Goal: Task Accomplishment & Management: Manage account settings

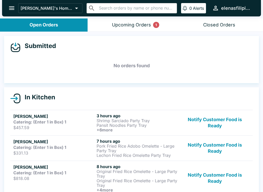
click at [129, 24] on div "Upcoming Orders 1" at bounding box center [131, 25] width 39 height 6
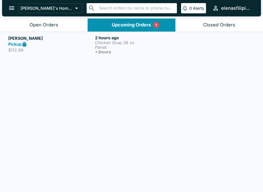
click at [46, 47] on p "$112.89" at bounding box center [50, 49] width 85 height 5
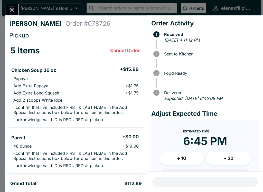
scroll to position [-2, 0]
click at [9, 9] on icon "Close" at bounding box center [11, 9] width 7 height 7
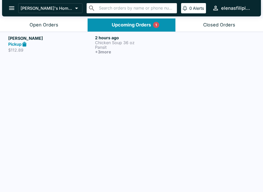
click at [41, 24] on div "Open Orders" at bounding box center [44, 25] width 29 height 6
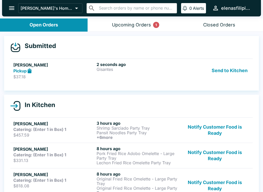
click at [42, 62] on h5 "[PERSON_NAME]" at bounding box center [53, 65] width 81 height 6
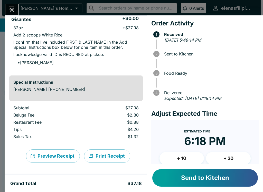
scroll to position [51, 0]
click at [204, 171] on button "Send to Kitchen" at bounding box center [204, 177] width 105 height 17
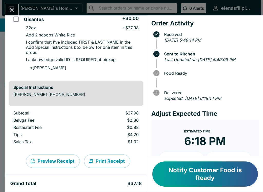
click at [8, 6] on button "Close" at bounding box center [11, 9] width 13 height 11
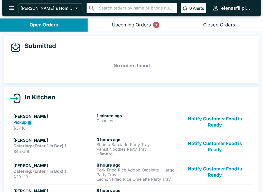
click at [43, 150] on p "$457.59" at bounding box center [53, 151] width 81 height 5
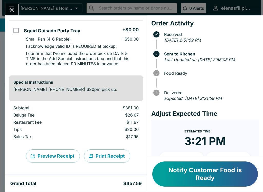
scroll to position [404, 0]
click at [7, 6] on button "Close" at bounding box center [11, 9] width 13 height 11
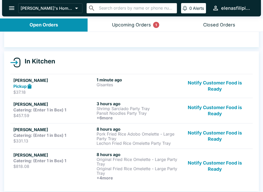
scroll to position [36, 0]
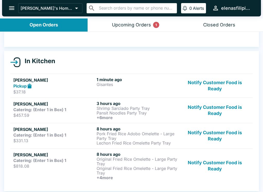
click at [21, 136] on strong "Catering: (Enter 1 in Box) 1" at bounding box center [39, 134] width 53 height 5
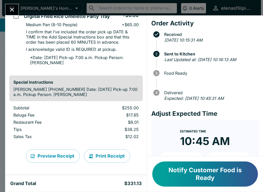
scroll to position [197, 0]
click at [10, 11] on icon "Close" at bounding box center [11, 9] width 7 height 7
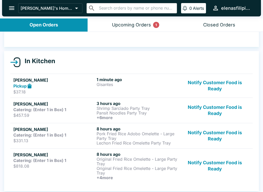
click at [14, 158] on strong "Catering: (Enter 1 in Box) 1" at bounding box center [39, 160] width 53 height 5
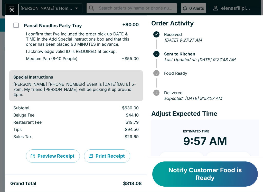
scroll to position [398, 0]
click at [15, 7] on icon "Close" at bounding box center [11, 9] width 7 height 7
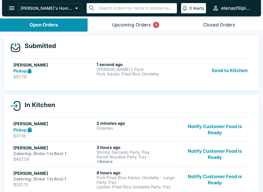
click at [101, 66] on h6 "1 second ago" at bounding box center [136, 64] width 81 height 5
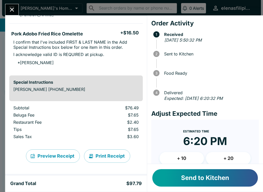
click at [212, 180] on button "Send to Kitchen" at bounding box center [204, 177] width 105 height 17
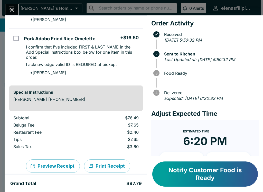
scroll to position [84, 0]
click at [12, 9] on icon "Close" at bounding box center [12, 10] width 4 height 4
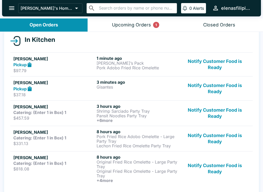
scroll to position [60, 0]
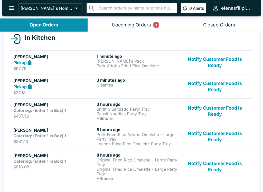
click at [206, 133] on button "Notify Customer Food is Ready" at bounding box center [215, 136] width 70 height 19
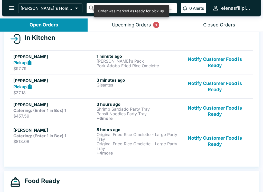
click at [210, 141] on button "Notify Customer Food is Ready" at bounding box center [215, 141] width 70 height 28
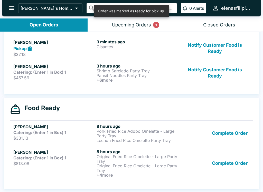
click at [221, 135] on button "Complete Order" at bounding box center [230, 133] width 40 height 19
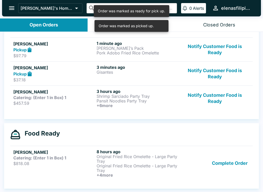
click at [222, 167] on button "Complete Order" at bounding box center [230, 163] width 40 height 28
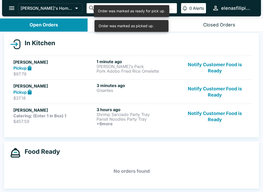
scroll to position [54, 0]
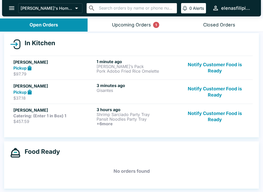
click at [205, 93] on button "Notify Customer Food is Ready" at bounding box center [215, 92] width 70 height 18
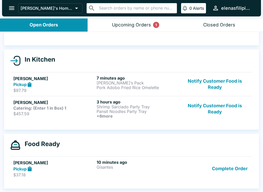
scroll to position [38, 0]
click at [219, 82] on button "Notify Customer Food is Ready" at bounding box center [215, 84] width 70 height 18
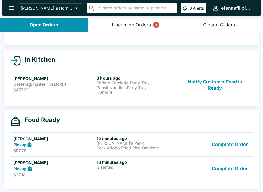
click at [130, 19] on button "Upcoming Orders 1" at bounding box center [130, 24] width 87 height 13
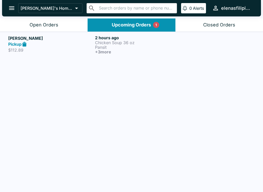
click at [34, 48] on p "$112.89" at bounding box center [50, 49] width 85 height 5
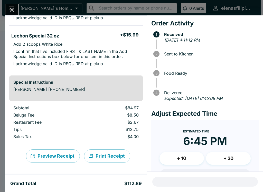
scroll to position [232, 0]
click at [3, 3] on div "[PERSON_NAME] Order # 078726 Pickup 5 Items Cancel Order Chicken Soup 36 oz + $…" at bounding box center [131, 96] width 263 height 192
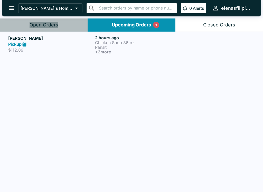
click at [34, 23] on div "Open Orders" at bounding box center [44, 25] width 29 height 6
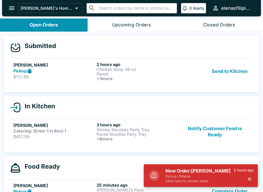
click at [229, 63] on button "Send to Kitchen" at bounding box center [229, 71] width 40 height 19
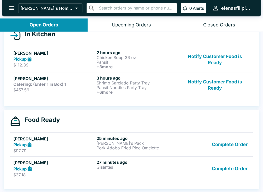
scroll to position [63, 0]
click at [226, 145] on button "Complete Order" at bounding box center [230, 145] width 40 height 18
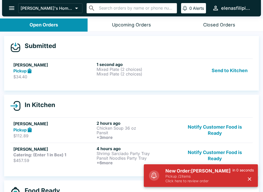
scroll to position [0, 0]
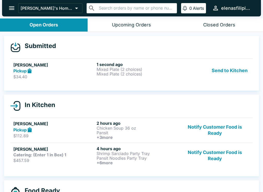
click at [105, 73] on p "Mixed Plate (2 choices)" at bounding box center [136, 74] width 81 height 5
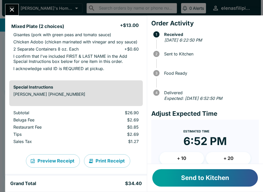
scroll to position [118, 0]
click at [203, 180] on button "Send to Kitchen" at bounding box center [204, 177] width 105 height 17
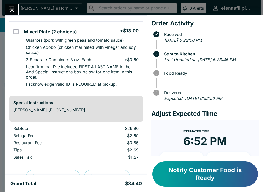
click at [203, 167] on button "Notify Customer Food is Ready" at bounding box center [204, 173] width 105 height 25
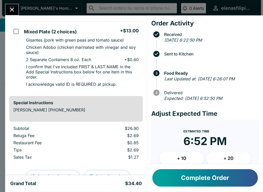
click at [6, 4] on div "[PERSON_NAME] Order # 157701 Pickup 2 Items Mixed Plate (2 choices) + $13.00 [P…" at bounding box center [131, 96] width 263 height 192
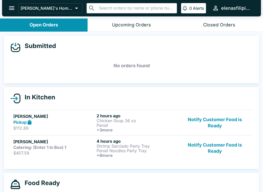
click at [198, 148] on button "Notify Customer Food is Ready" at bounding box center [215, 148] width 70 height 19
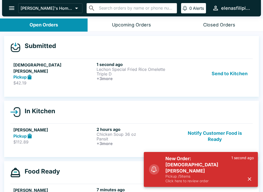
click at [115, 70] on p "Lechon Special Fried Rice Omelette" at bounding box center [136, 69] width 81 height 5
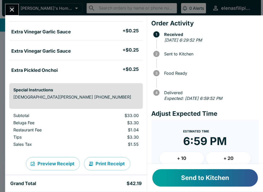
click at [197, 179] on button "Send to Kitchen" at bounding box center [204, 177] width 105 height 17
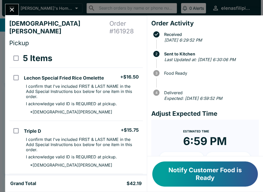
click at [14, 0] on div "[PERSON_NAME] Order # 161928 Pickup 5 Items Lechon Special Fried Rice Omelette …" at bounding box center [131, 96] width 263 height 192
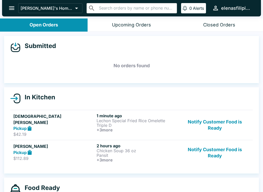
click at [7, 9] on button "open drawer" at bounding box center [11, 8] width 13 height 13
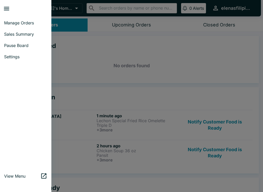
click at [6, 11] on icon "close drawer" at bounding box center [6, 8] width 7 height 7
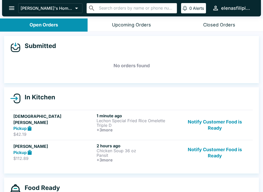
click at [222, 146] on button "Notify Customer Food is Ready" at bounding box center [215, 152] width 70 height 19
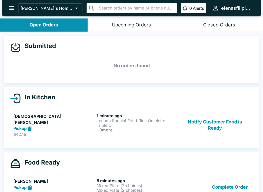
click at [209, 125] on button "Notify Customer Food is Ready" at bounding box center [215, 125] width 70 height 24
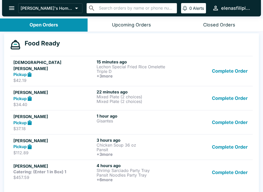
scroll to position [105, 0]
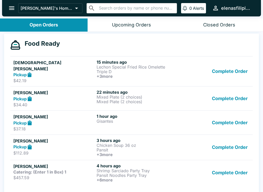
click at [239, 95] on button "Complete Order" at bounding box center [230, 99] width 40 height 18
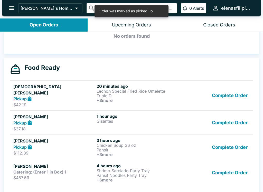
click at [244, 124] on button "Complete Order" at bounding box center [230, 123] width 40 height 18
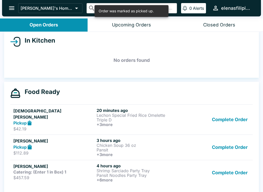
click at [243, 145] on button "Complete Order" at bounding box center [230, 147] width 40 height 19
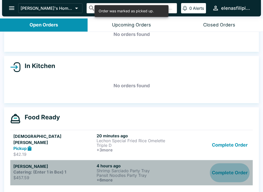
click at [239, 167] on button "Complete Order" at bounding box center [230, 172] width 40 height 19
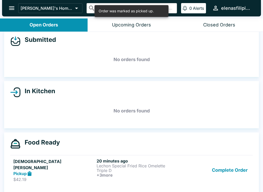
scroll to position [6, 0]
